Goal: Task Accomplishment & Management: Use online tool/utility

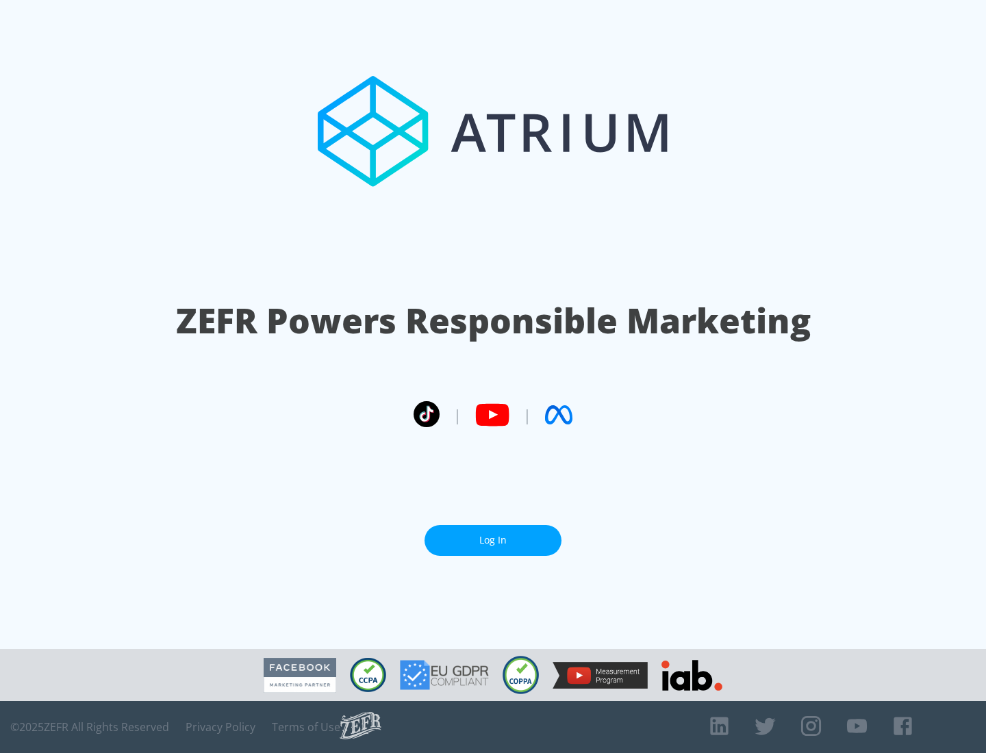
click at [493, 540] on link "Log In" at bounding box center [493, 540] width 137 height 31
